Goal: Transaction & Acquisition: Book appointment/travel/reservation

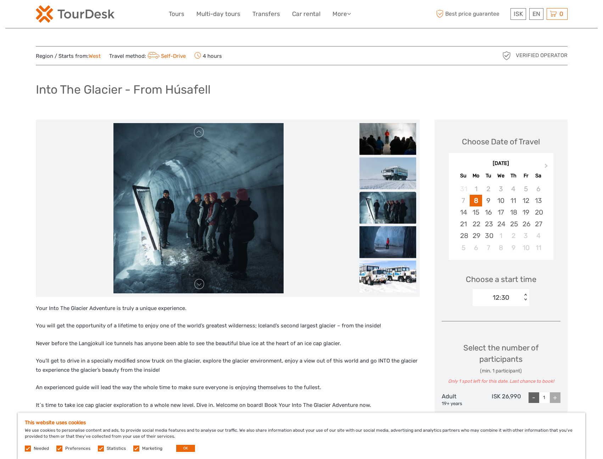
scroll to position [4, 0]
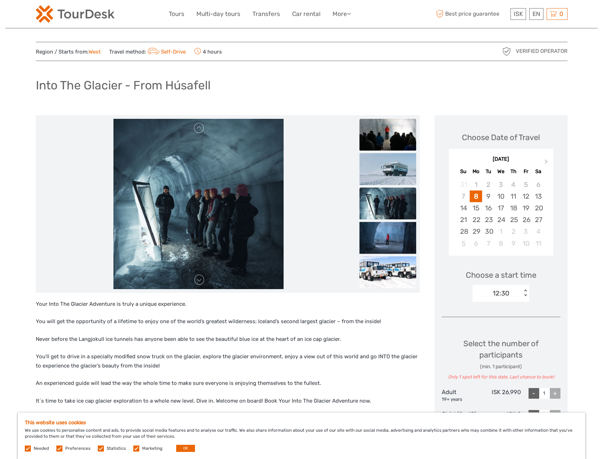
click at [373, 131] on img at bounding box center [388, 134] width 57 height 32
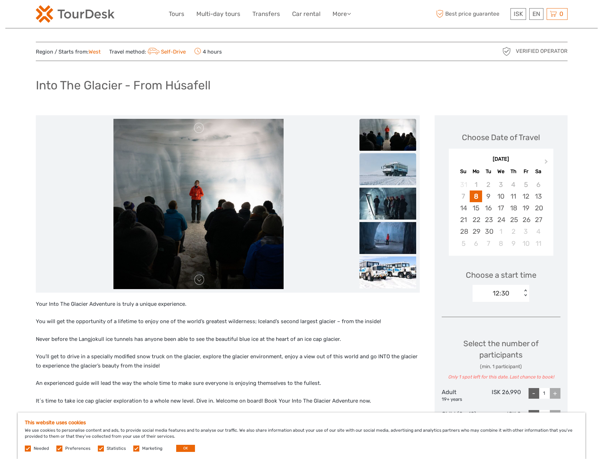
click at [397, 173] on img at bounding box center [388, 169] width 57 height 32
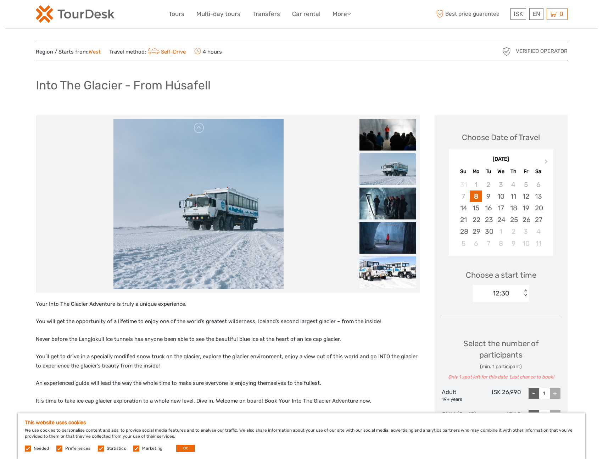
scroll to position [4, 0]
click at [396, 194] on img at bounding box center [388, 204] width 57 height 32
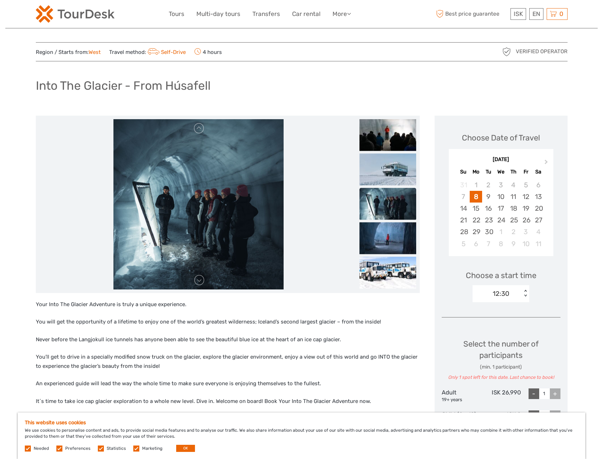
scroll to position [0, 0]
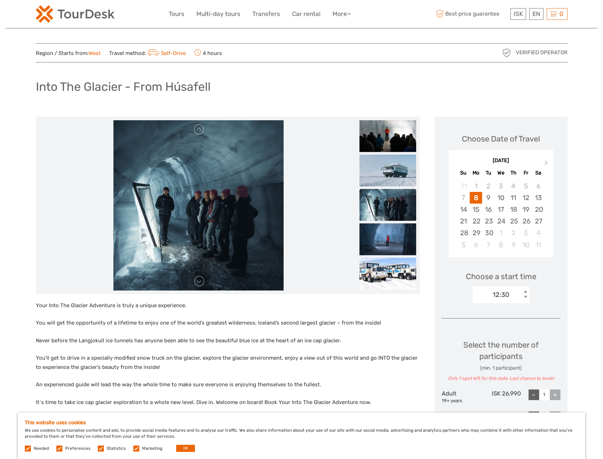
click at [390, 221] on ul at bounding box center [388, 171] width 57 height 241
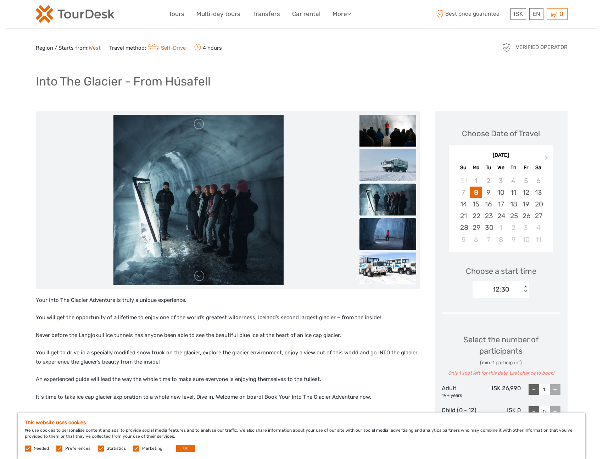
click at [388, 239] on img at bounding box center [388, 234] width 57 height 32
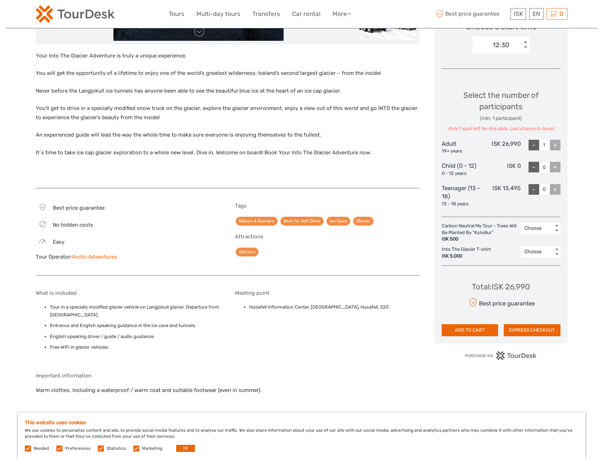
scroll to position [255, 0]
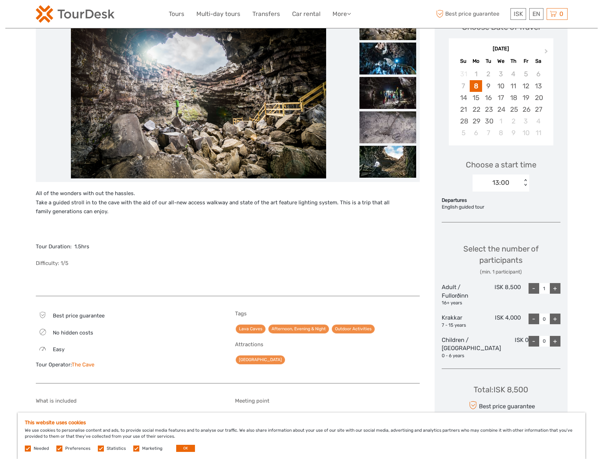
scroll to position [86, 0]
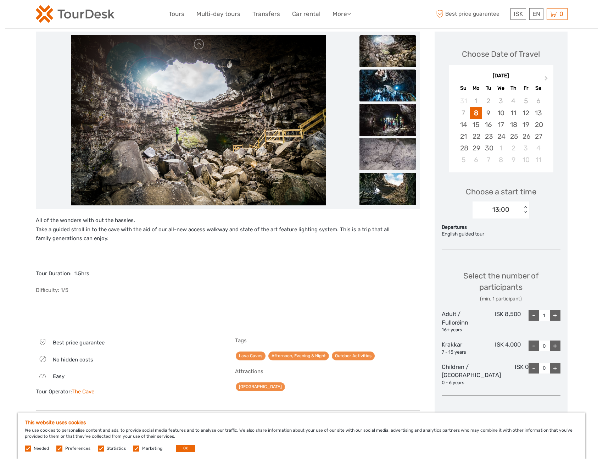
click at [387, 84] on img at bounding box center [388, 86] width 57 height 32
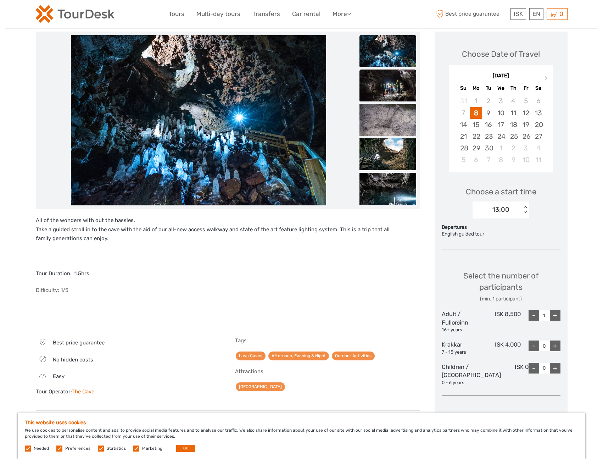
click at [387, 94] on img at bounding box center [388, 86] width 57 height 32
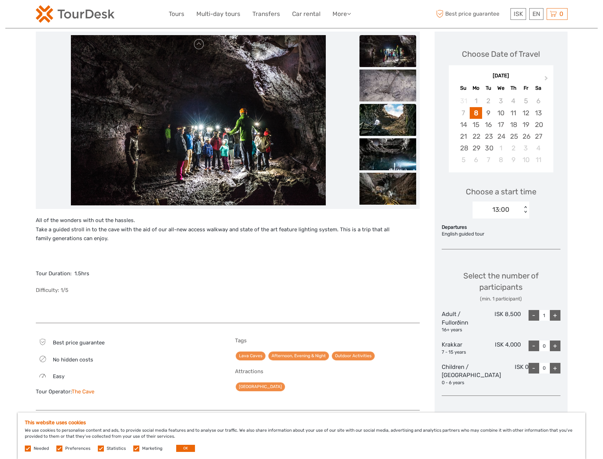
click at [387, 116] on img at bounding box center [388, 120] width 57 height 32
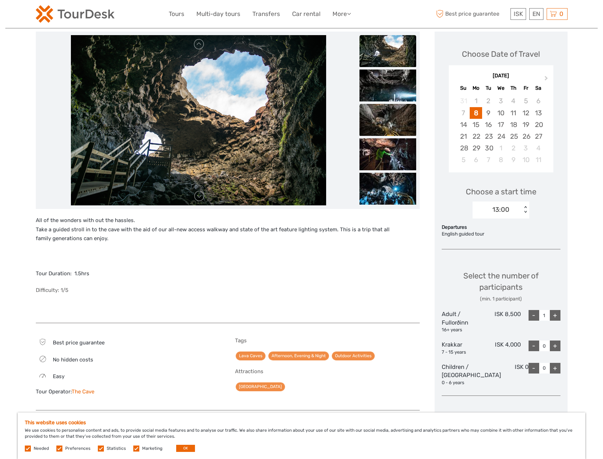
click at [386, 124] on img at bounding box center [388, 120] width 57 height 32
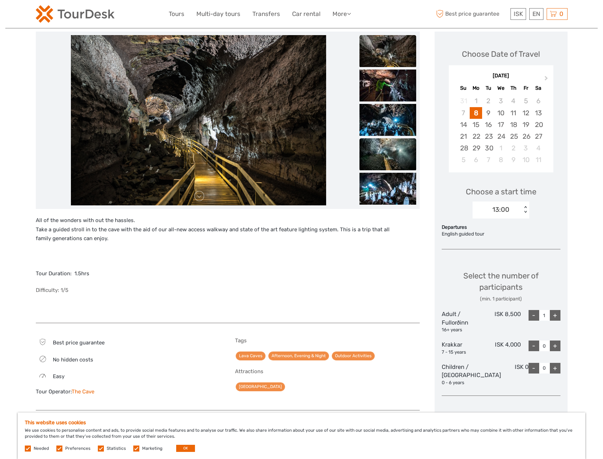
click at [385, 145] on img at bounding box center [388, 154] width 57 height 32
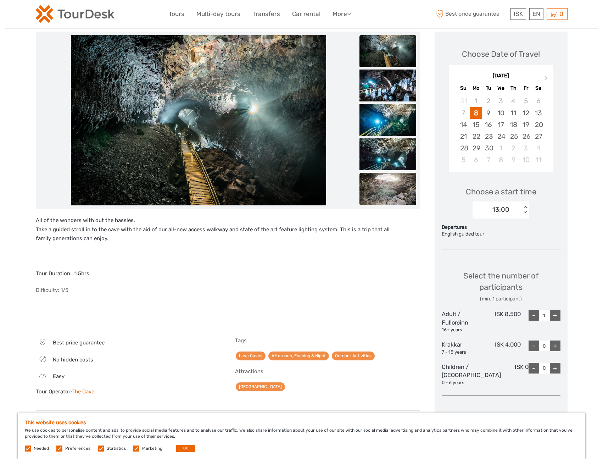
click at [389, 175] on img at bounding box center [388, 189] width 57 height 32
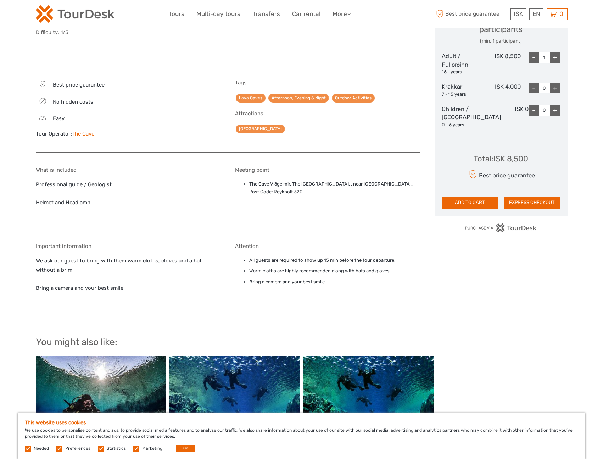
scroll to position [346, 0]
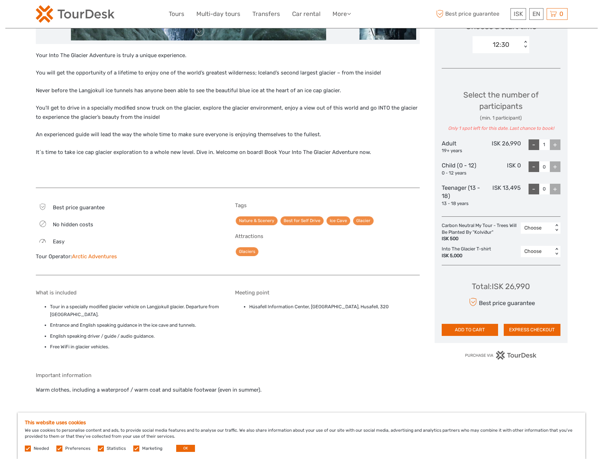
scroll to position [253, 0]
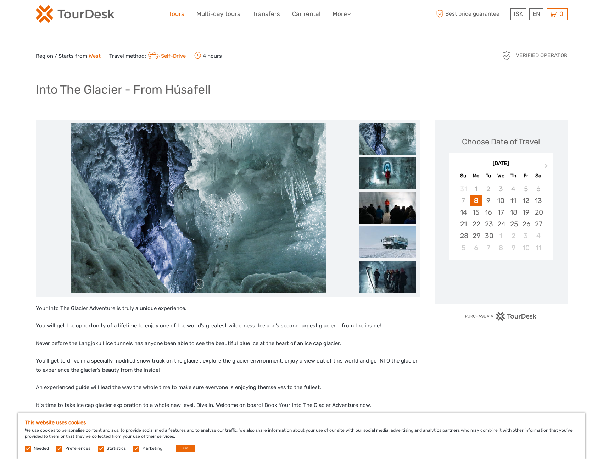
click at [181, 12] on link "Tours" at bounding box center [177, 14] width 16 height 10
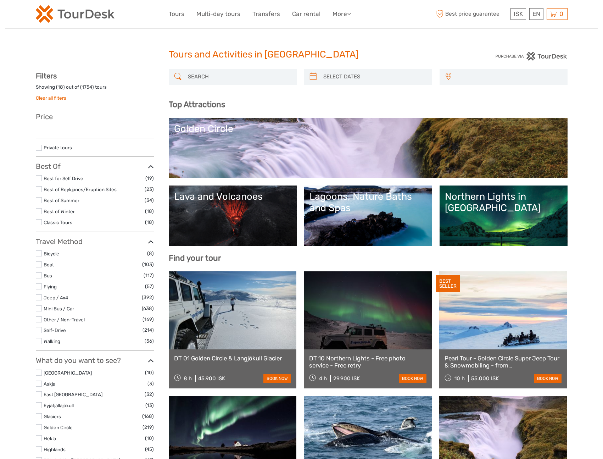
select select
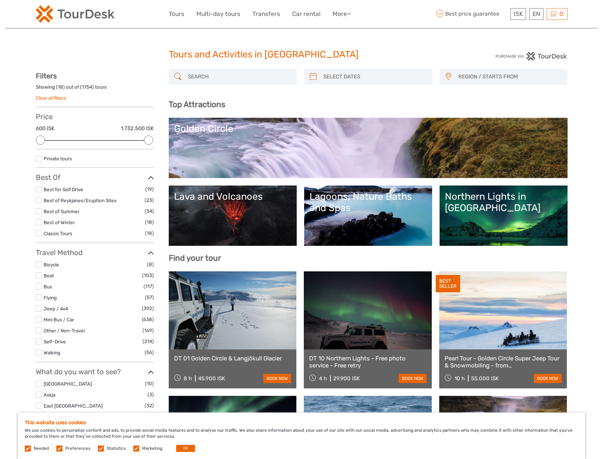
click at [223, 75] on input "search" at bounding box center [239, 77] width 108 height 12
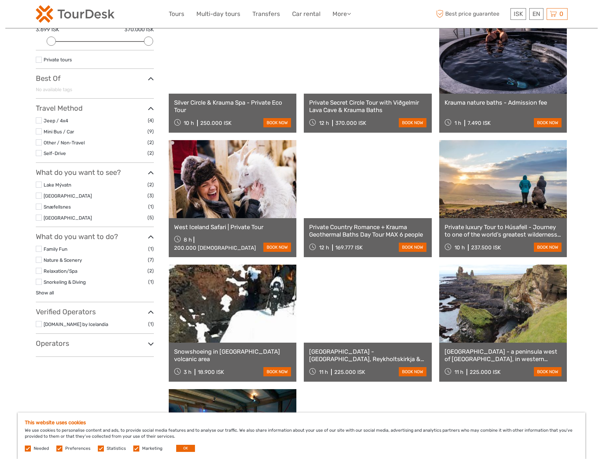
scroll to position [100, 0]
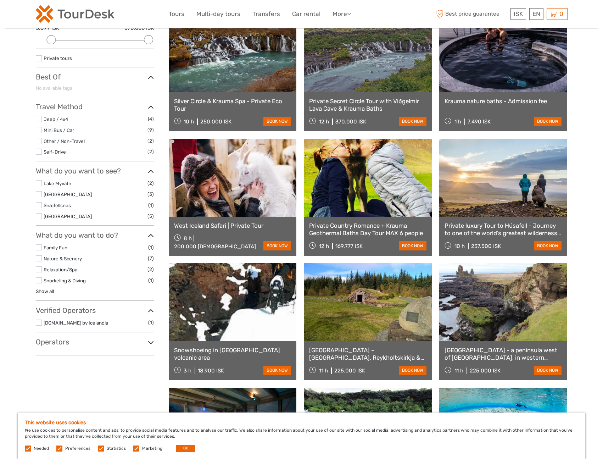
type input "krauma"
click at [509, 77] on link at bounding box center [503, 53] width 128 height 78
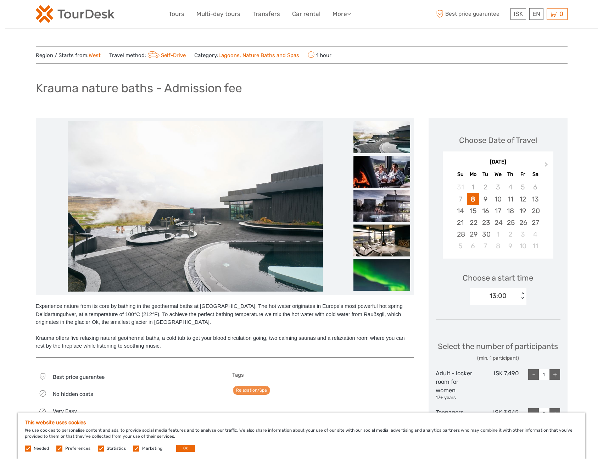
click at [95, 56] on link "West" at bounding box center [95, 55] width 12 height 6
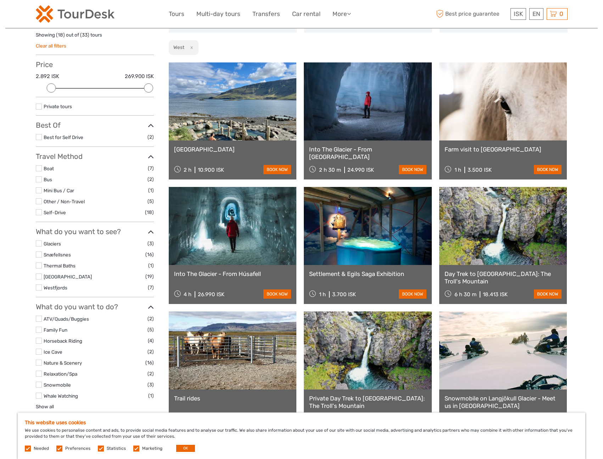
scroll to position [52, 0]
click at [506, 92] on link at bounding box center [503, 101] width 128 height 78
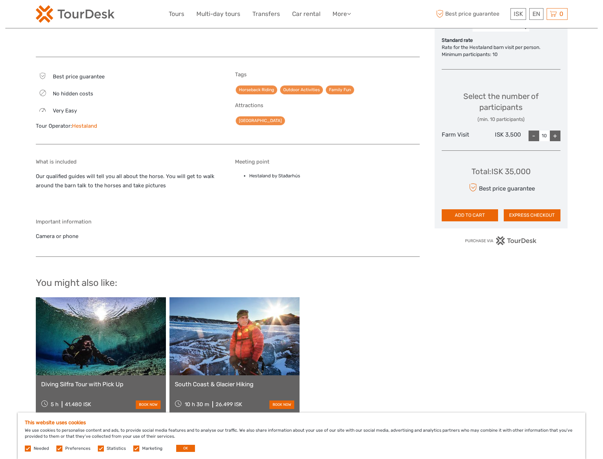
scroll to position [404, 0]
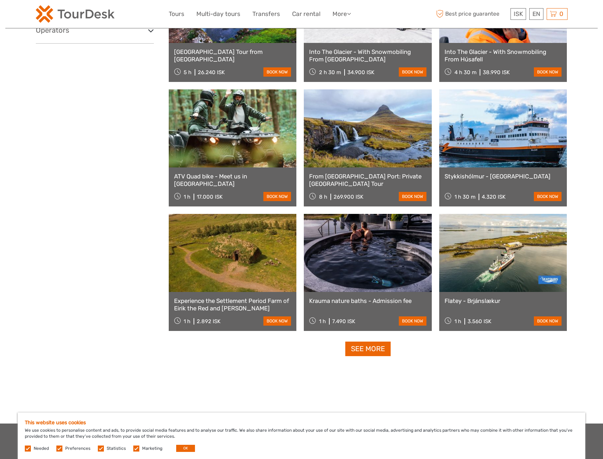
scroll to position [524, 0]
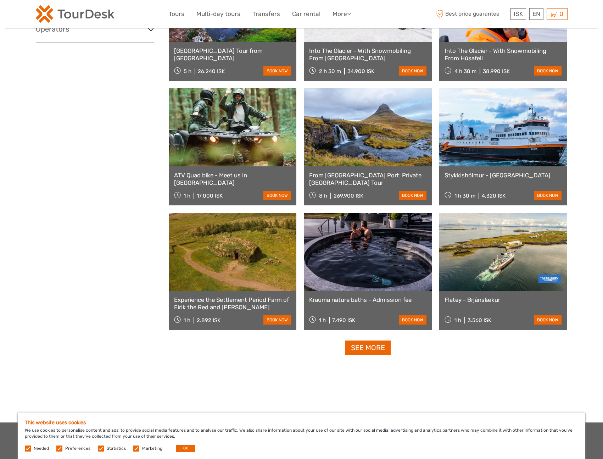
click at [371, 347] on link "See more" at bounding box center [367, 348] width 45 height 15
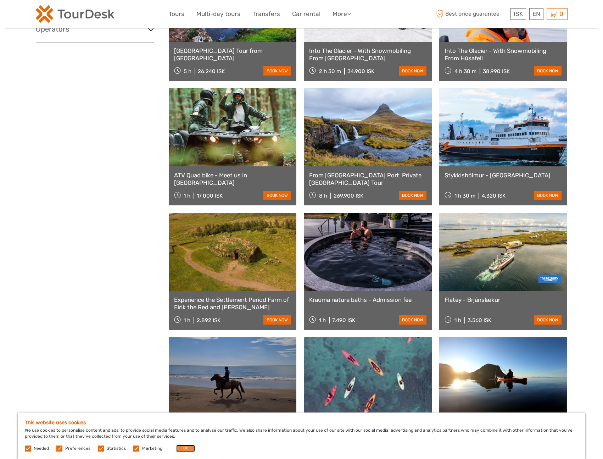
click at [181, 445] on button "OK" at bounding box center [185, 448] width 19 height 7
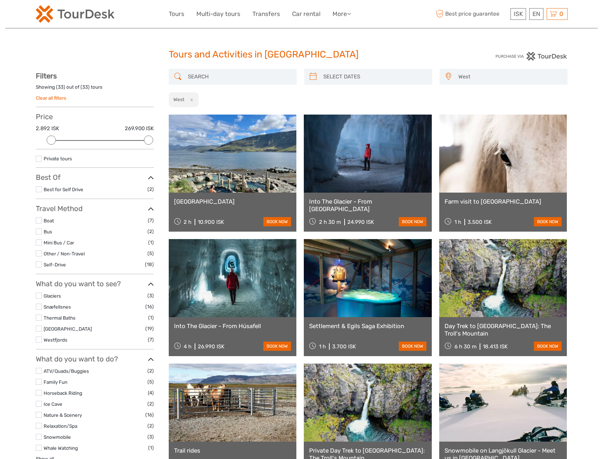
scroll to position [0, 0]
